Goal: Navigation & Orientation: Find specific page/section

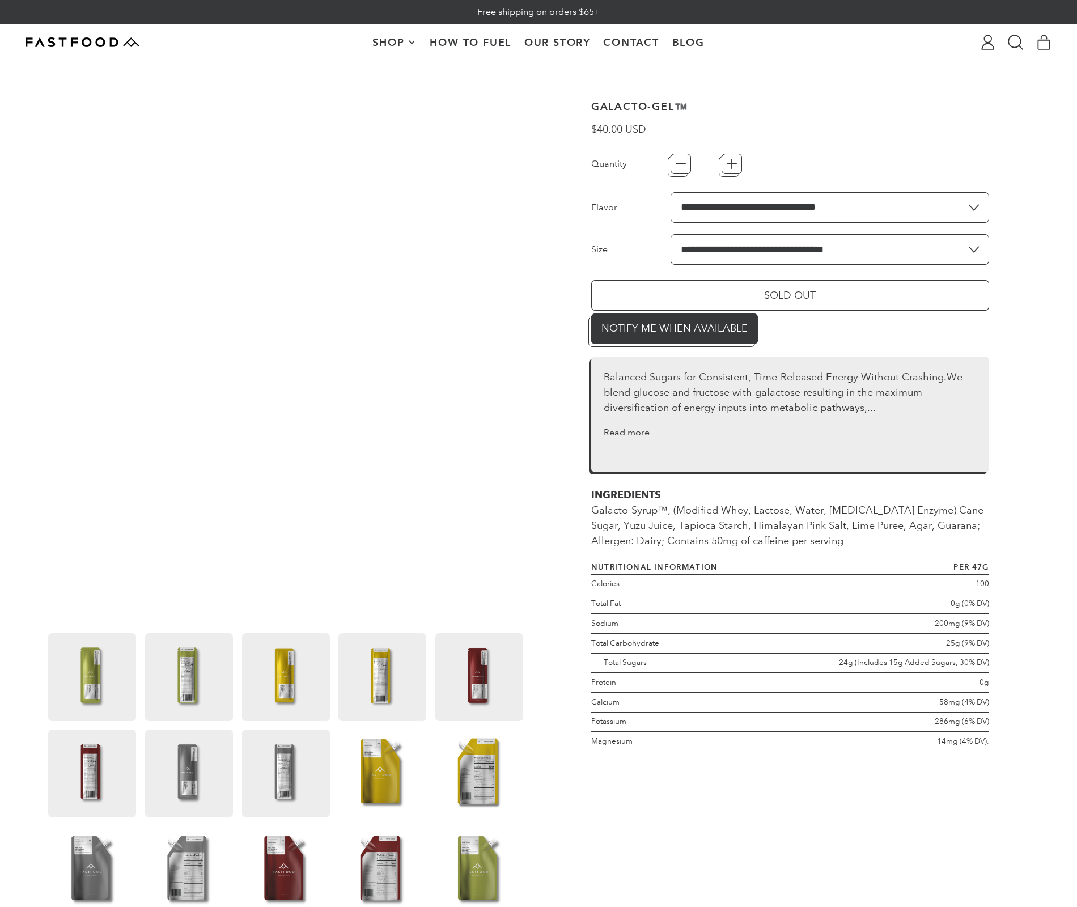
type input "*"
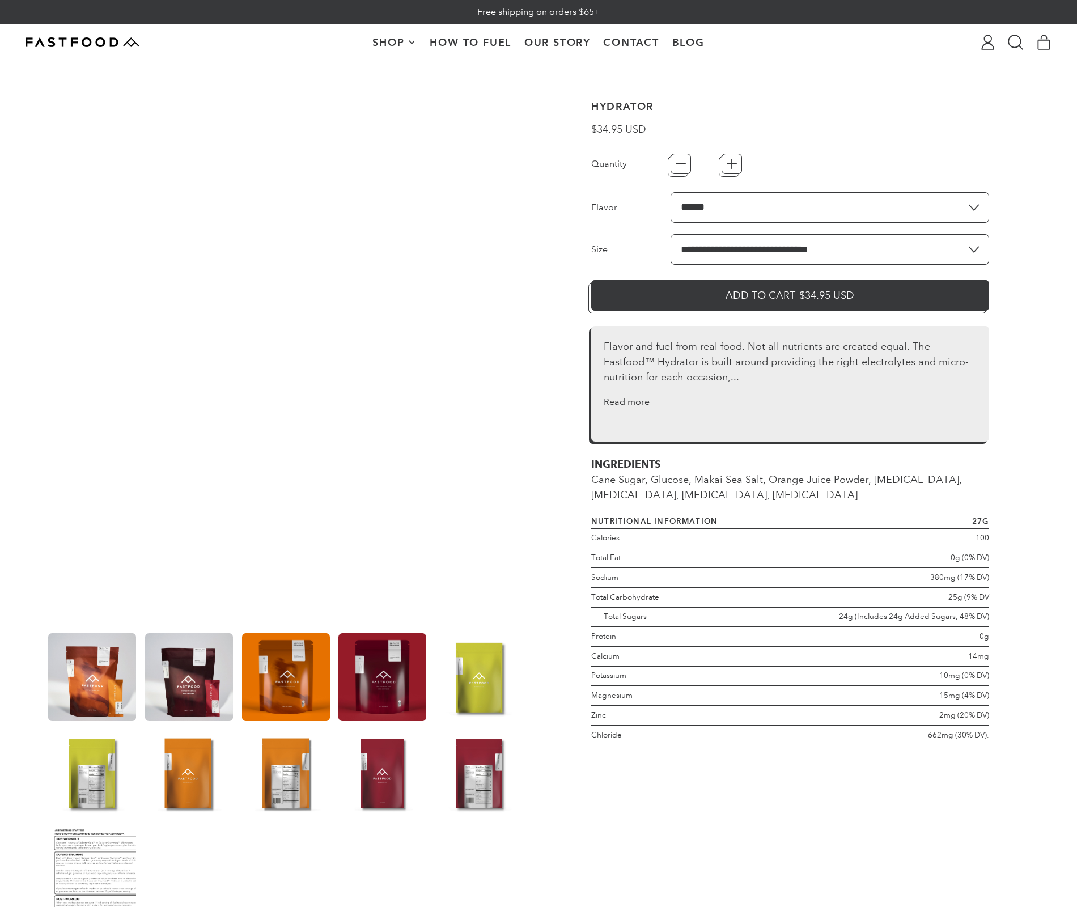
type input "*"
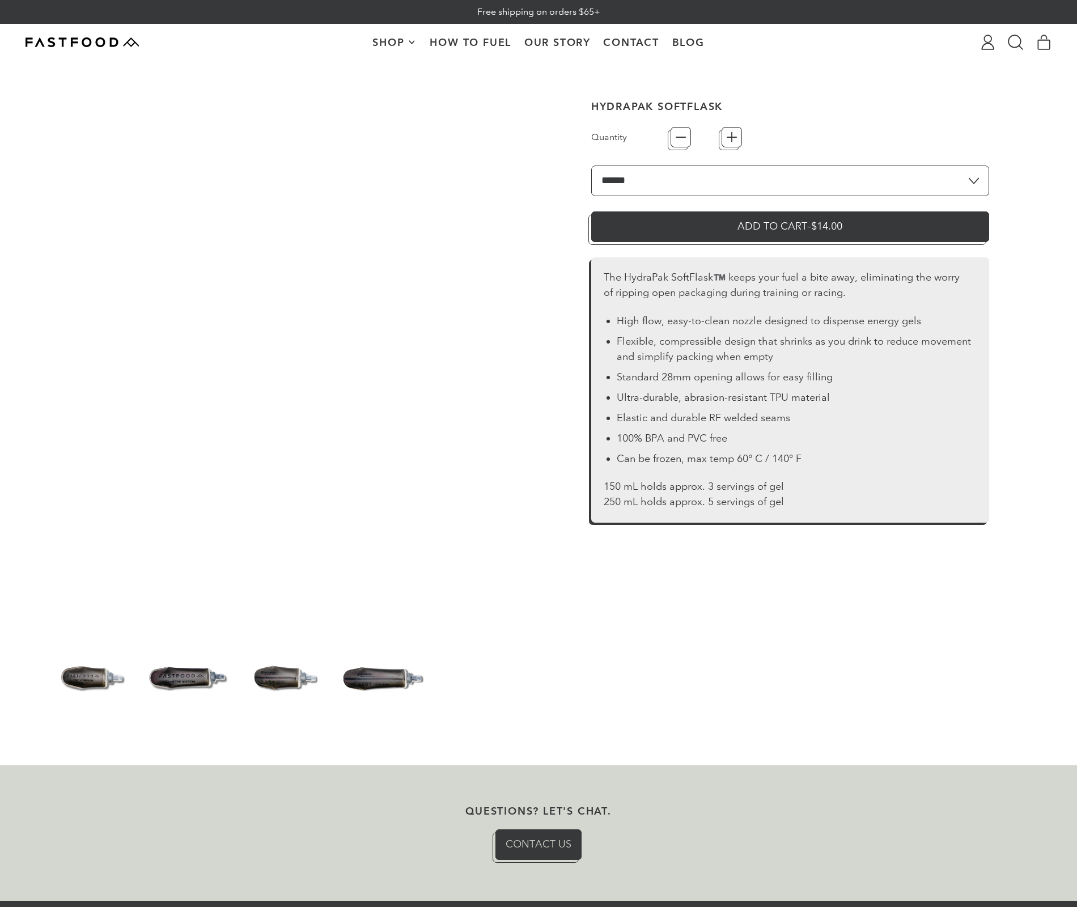
type input "*"
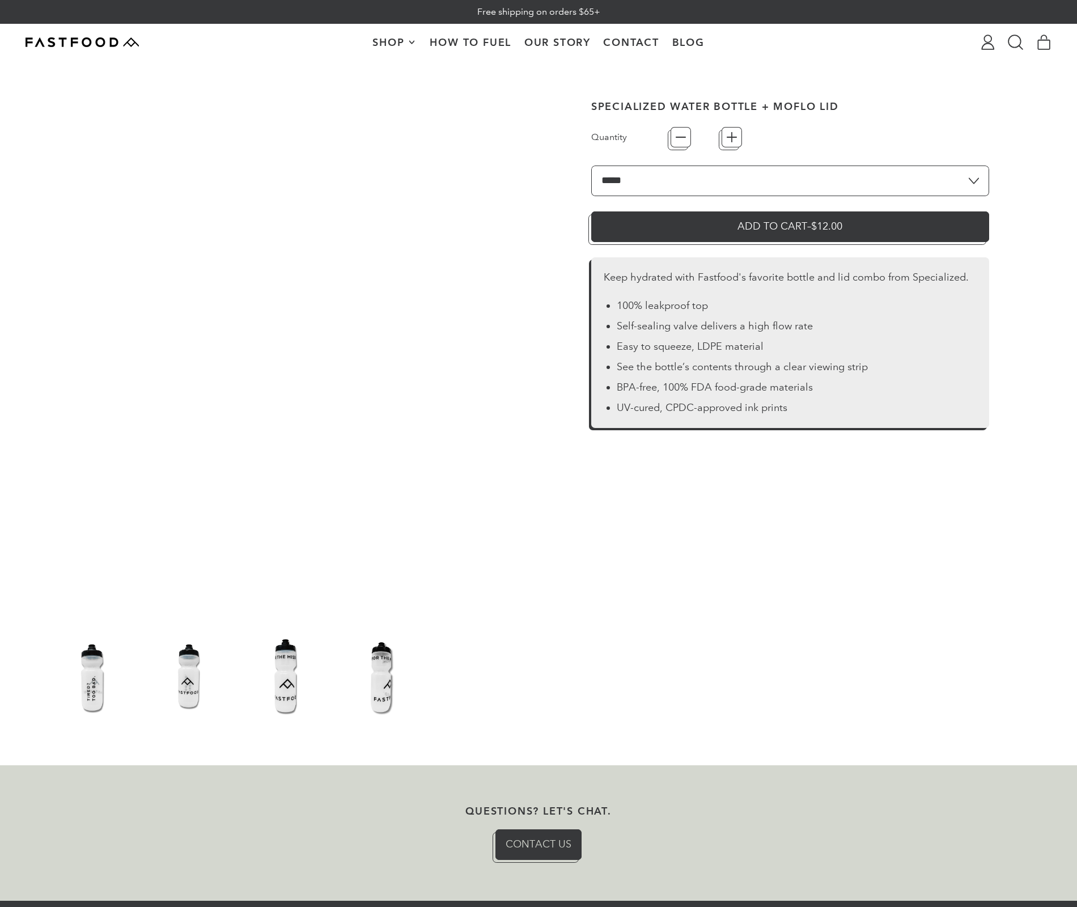
type input "*"
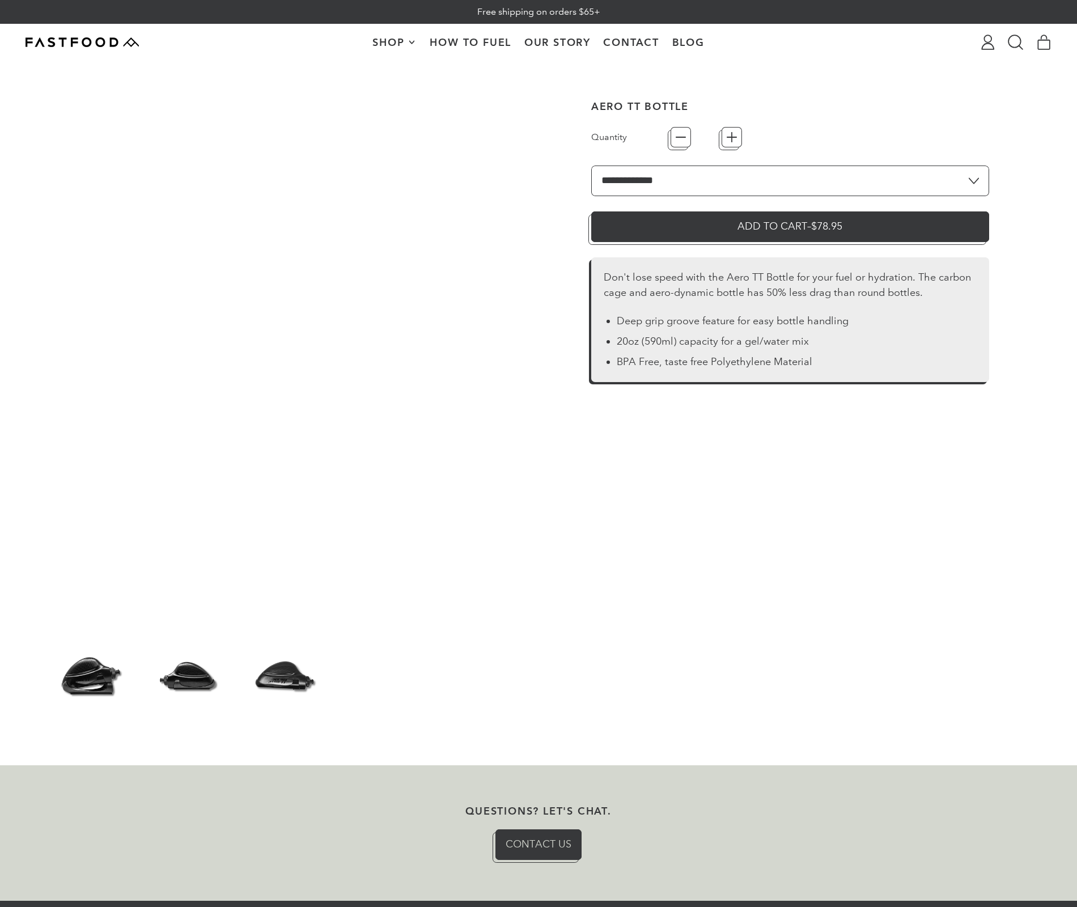
type input "*"
